Goal: Navigation & Orientation: Find specific page/section

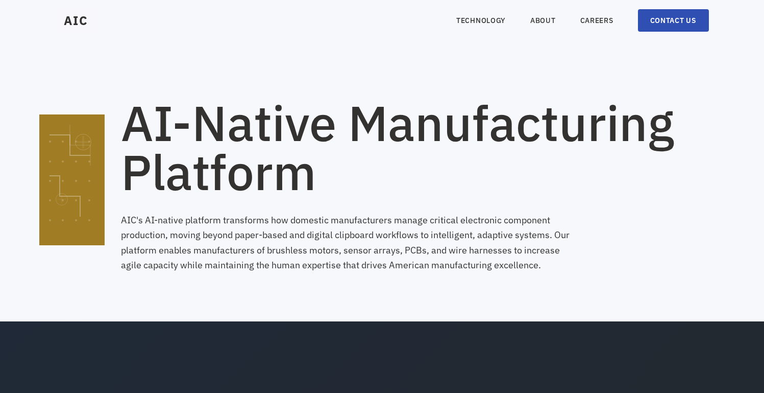
click at [578, 25] on nav "TECHNOLOGY ABOUT CAREERS CONTACT US" at bounding box center [582, 20] width 252 height 22
click at [588, 22] on link "CAREERS" at bounding box center [596, 20] width 33 height 10
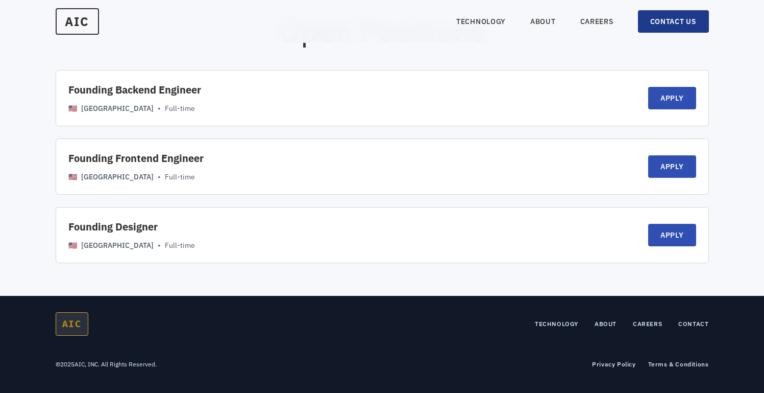
click at [675, 20] on link "CONTACT US" at bounding box center [673, 21] width 71 height 22
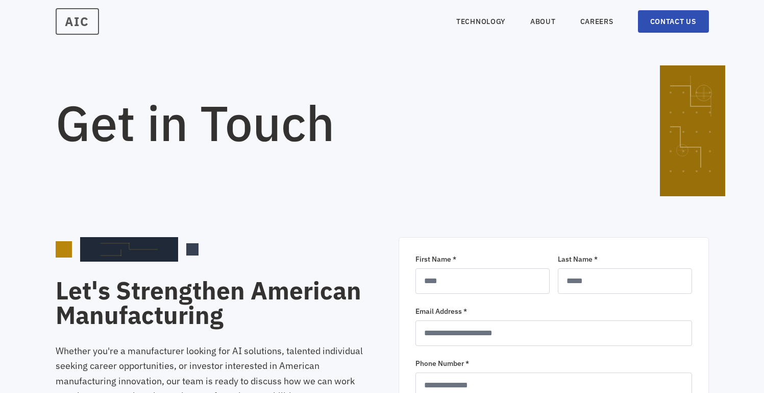
click at [74, 18] on span "AIC" at bounding box center [77, 21] width 43 height 27
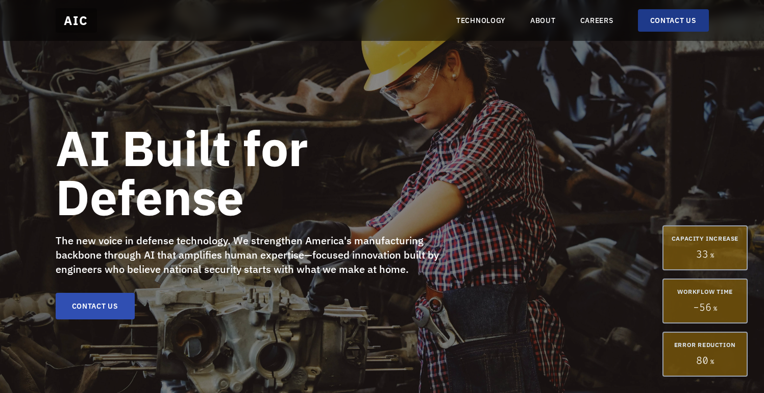
click at [655, 25] on link "CONTACT US" at bounding box center [673, 20] width 71 height 22
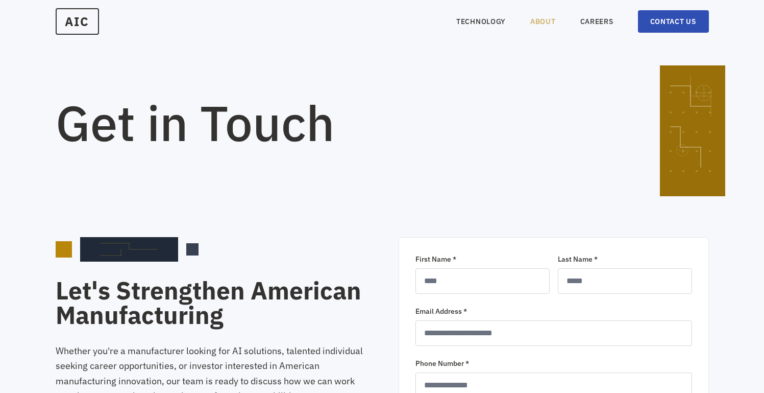
click at [536, 25] on link "ABOUT" at bounding box center [543, 21] width 26 height 10
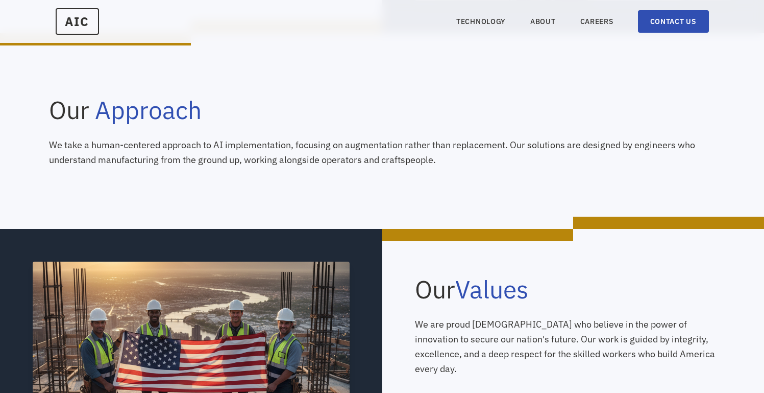
scroll to position [293, 0]
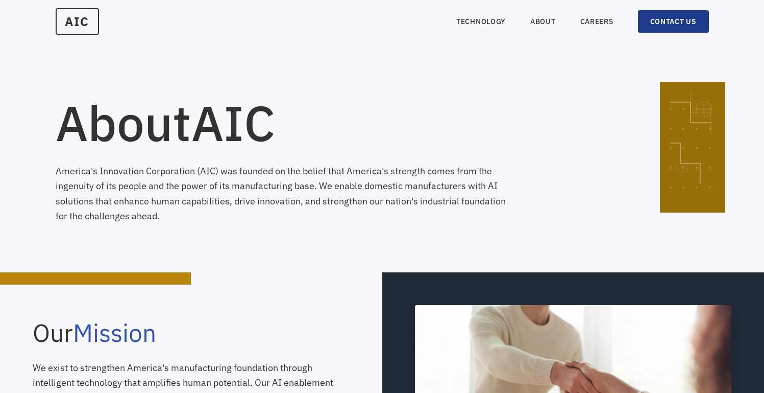
click at [656, 24] on link "CONTACT US" at bounding box center [673, 21] width 71 height 22
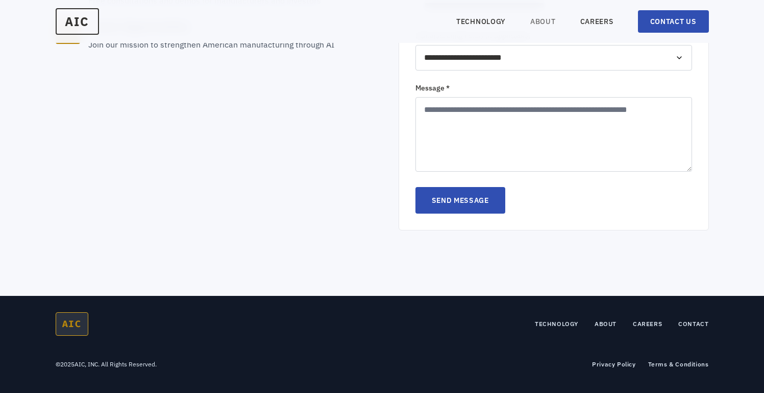
click at [545, 25] on link "ABOUT" at bounding box center [543, 21] width 26 height 10
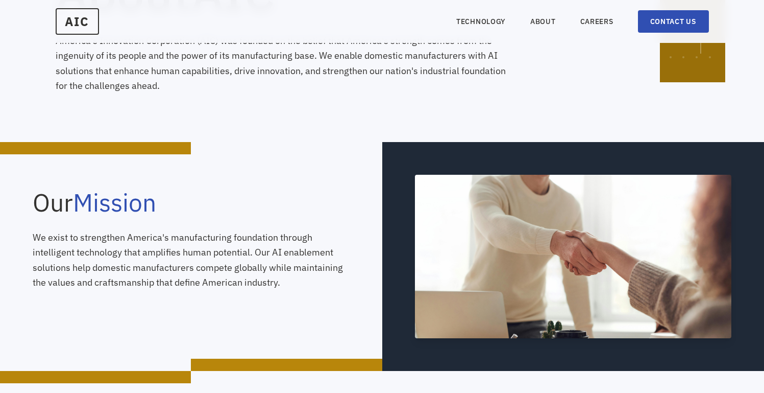
scroll to position [124, 0]
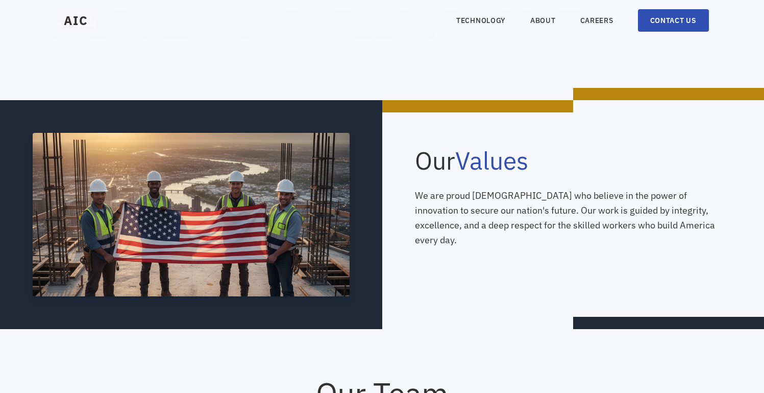
scroll to position [569, 0]
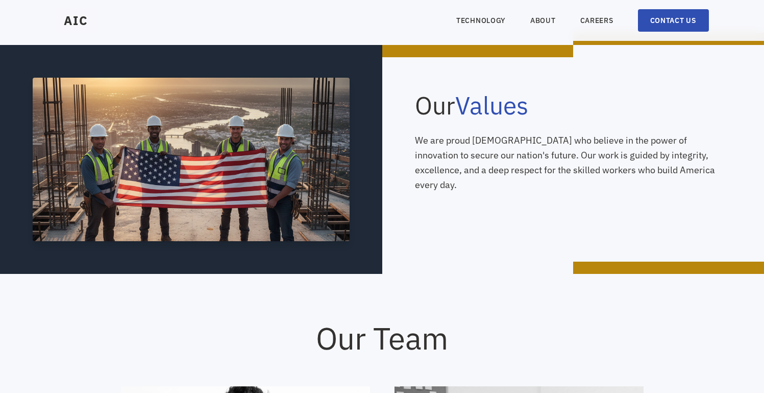
scroll to position [772, 0]
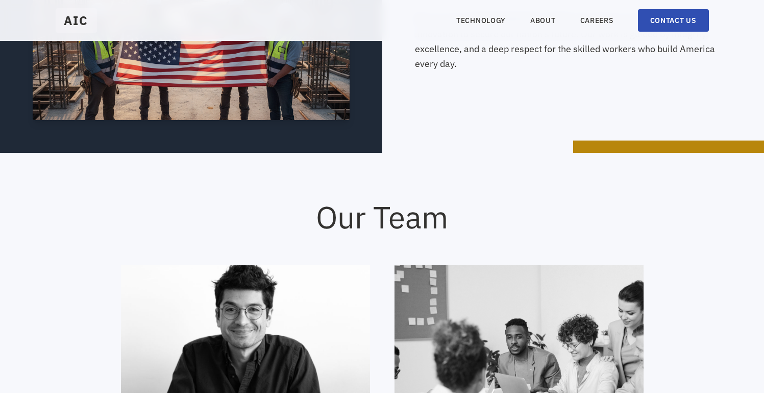
click at [607, 15] on nav "TECHNOLOGY ABOUT CAREERS CONTACT US" at bounding box center [582, 20] width 252 height 22
click at [607, 22] on link "CAREERS" at bounding box center [596, 20] width 33 height 10
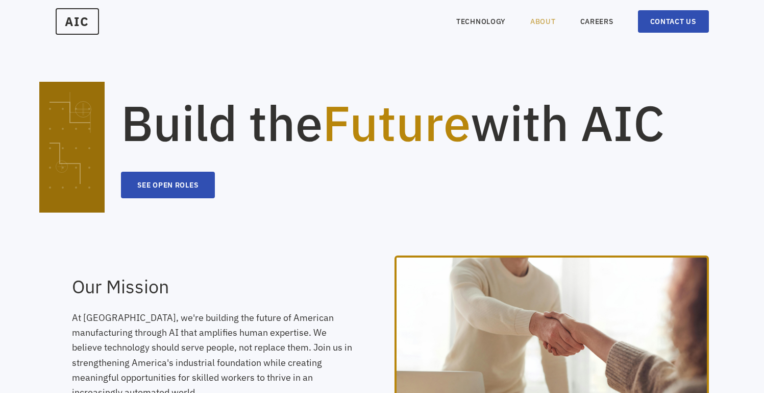
click at [534, 23] on link "ABOUT" at bounding box center [543, 21] width 26 height 10
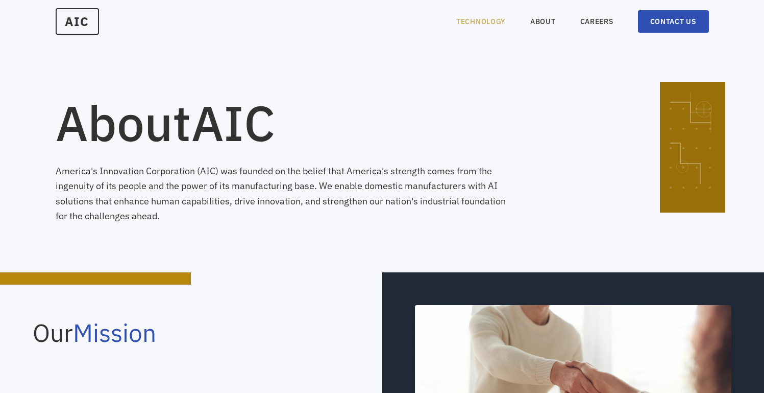
click at [488, 22] on link "TECHNOLOGY" at bounding box center [481, 21] width 50 height 10
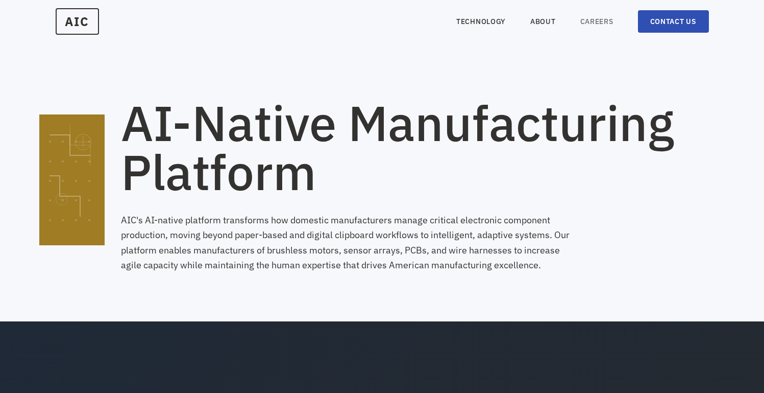
click at [604, 20] on link "CAREERS" at bounding box center [596, 21] width 33 height 10
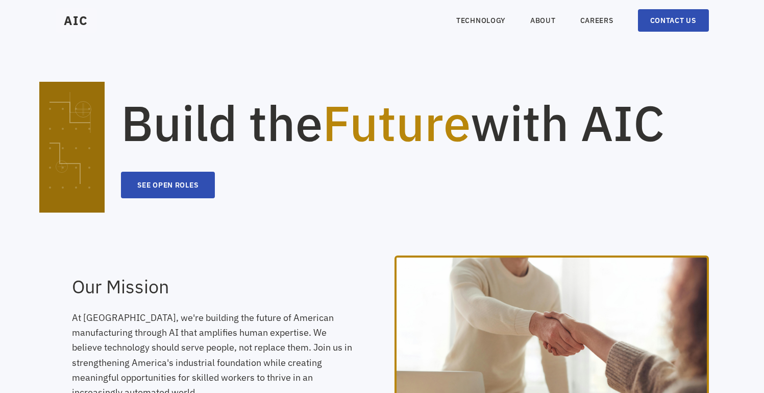
click at [545, 15] on nav "TECHNOLOGY ABOUT CAREERS CONTACT US" at bounding box center [582, 20] width 252 height 22
click at [545, 21] on link "ABOUT" at bounding box center [543, 20] width 26 height 10
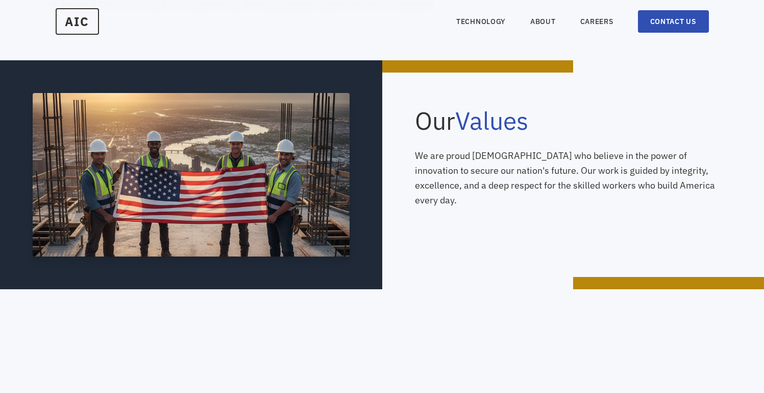
scroll to position [615, 0]
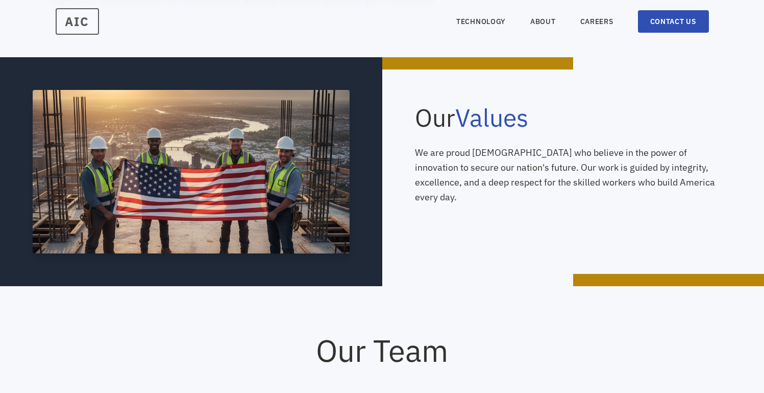
click at [77, 25] on span "AIC" at bounding box center [77, 21] width 43 height 27
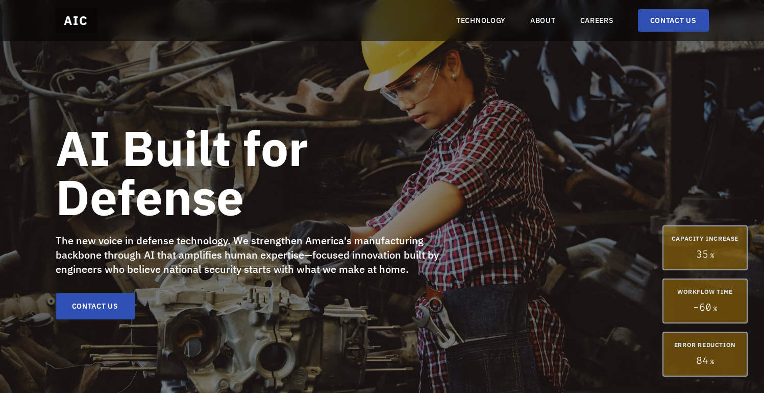
click at [379, 178] on h1 "AI Built for Defense" at bounding box center [252, 172] width 392 height 98
click at [481, 30] on nav "TECHNOLOGY ABOUT CAREERS CONTACT US" at bounding box center [582, 20] width 252 height 22
click at [476, 27] on nav "TECHNOLOGY ABOUT CAREERS CONTACT US" at bounding box center [582, 20] width 252 height 22
click at [473, 24] on link "TECHNOLOGY" at bounding box center [481, 20] width 50 height 10
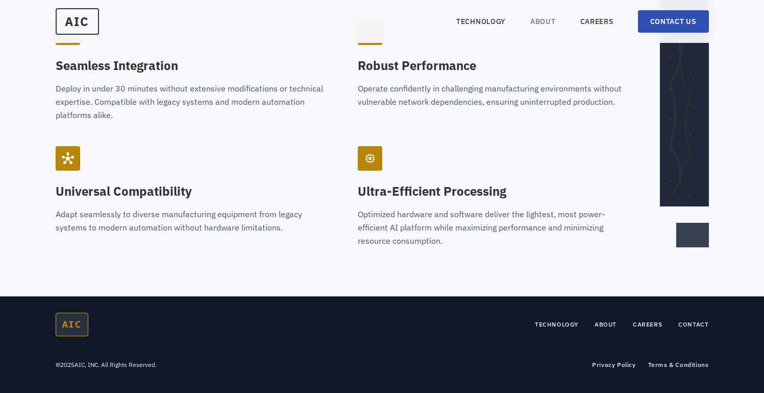
click at [543, 24] on link "ABOUT" at bounding box center [543, 21] width 26 height 10
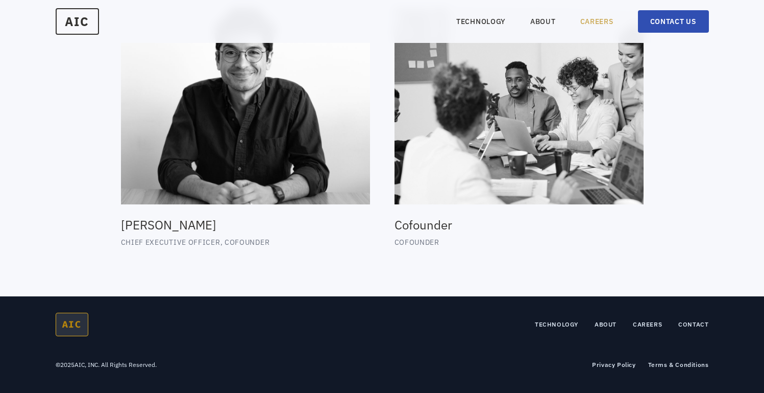
click at [582, 20] on link "CAREERS" at bounding box center [596, 21] width 33 height 10
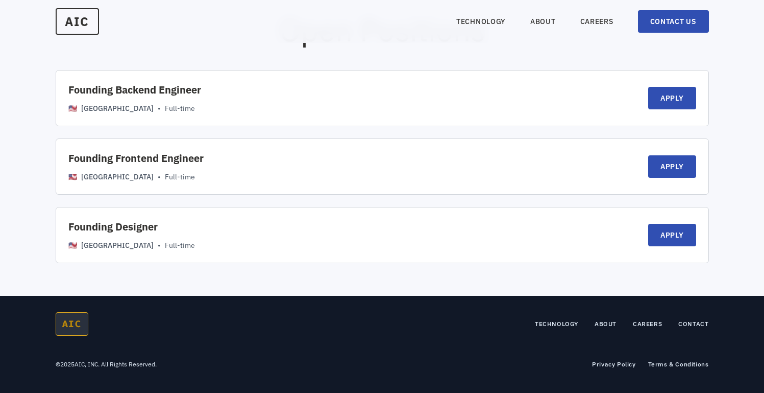
click at [648, 13] on link "CONTACT US" at bounding box center [673, 21] width 71 height 22
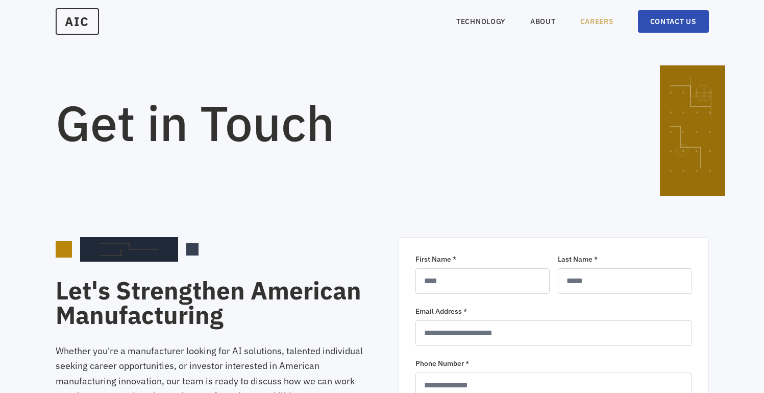
click at [604, 23] on link "CAREERS" at bounding box center [596, 21] width 33 height 10
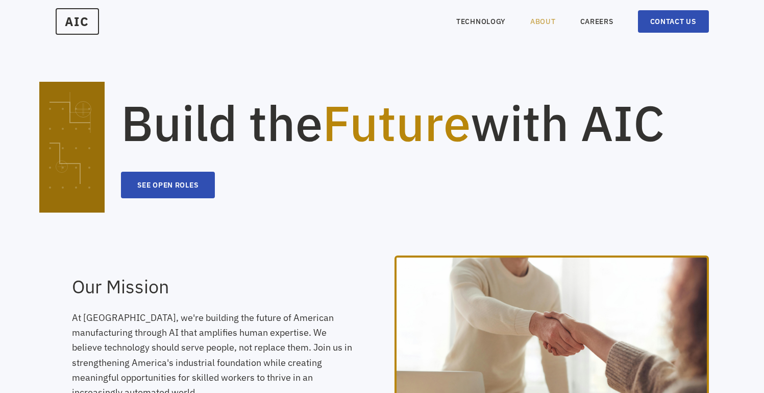
click at [548, 18] on link "ABOUT" at bounding box center [543, 21] width 26 height 10
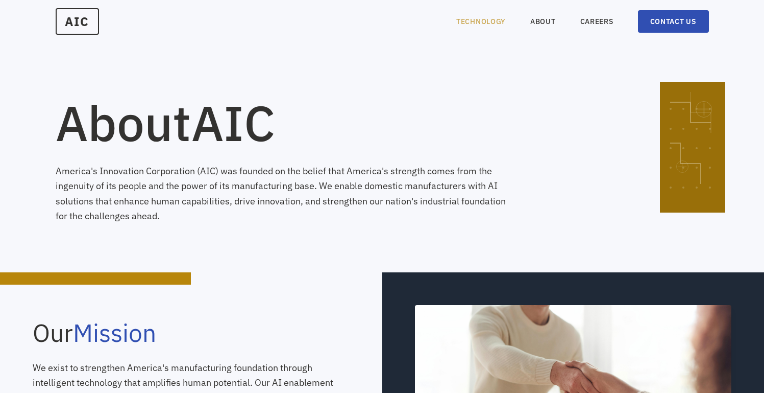
click at [497, 22] on link "TECHNOLOGY" at bounding box center [481, 21] width 50 height 10
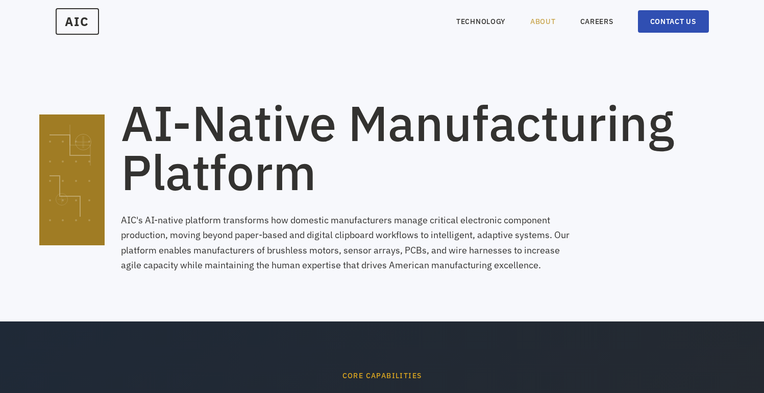
click at [551, 22] on link "ABOUT" at bounding box center [543, 21] width 26 height 10
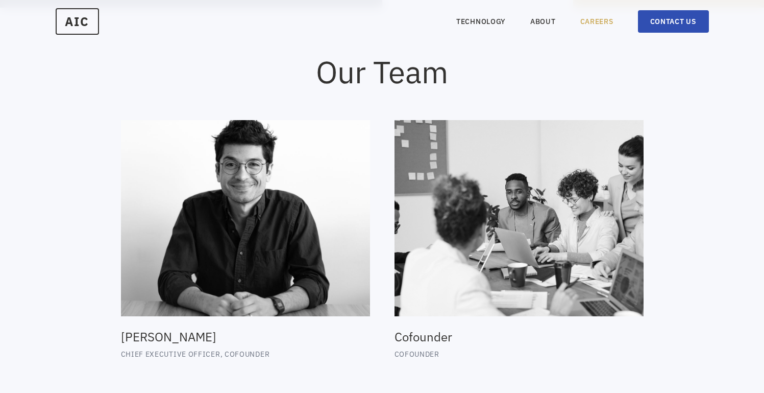
click at [594, 20] on link "CAREERS" at bounding box center [596, 21] width 33 height 10
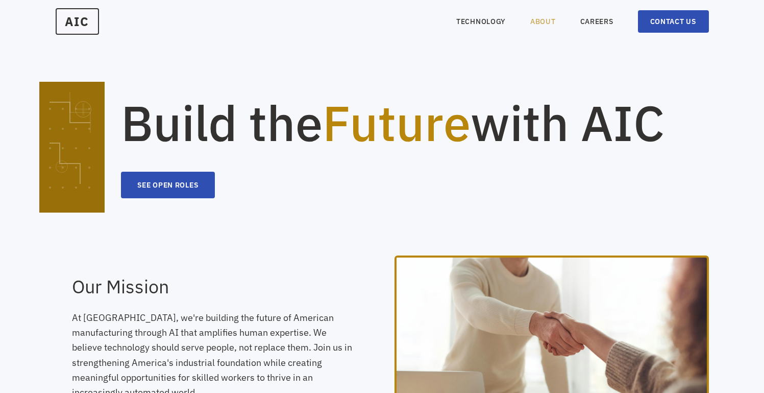
click at [539, 22] on link "ABOUT" at bounding box center [543, 21] width 26 height 10
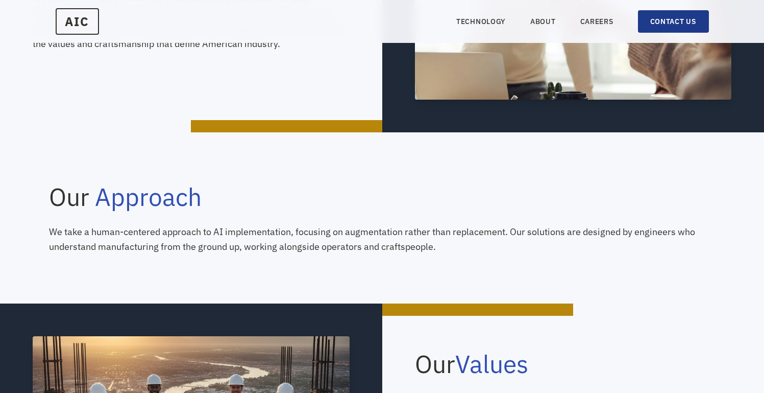
click at [672, 27] on link "CONTACT US" at bounding box center [673, 21] width 71 height 22
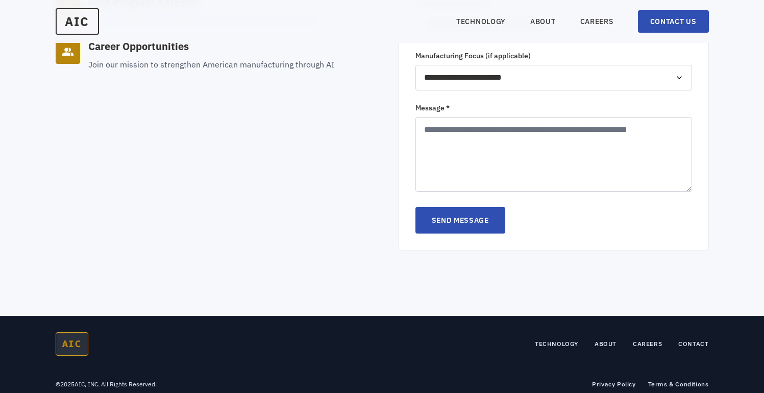
scroll to position [483, 0]
